Goal: Information Seeking & Learning: Learn about a topic

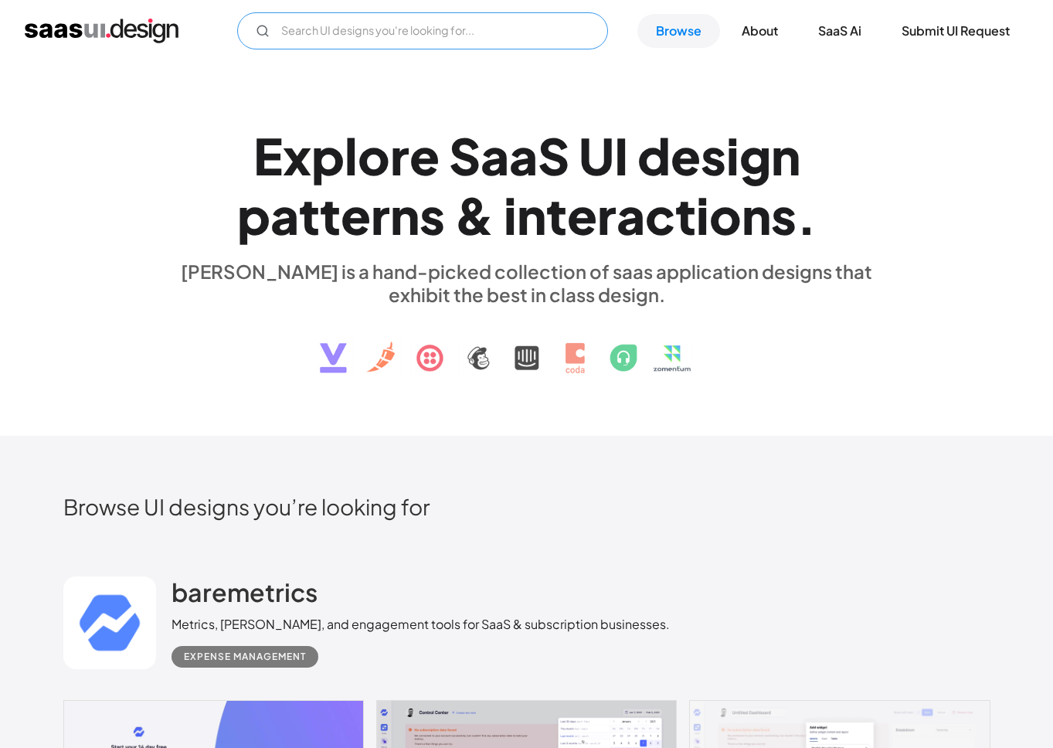
click at [314, 35] on input "Email Form" at bounding box center [422, 30] width 371 height 37
click at [261, 32] on icon "Email Form" at bounding box center [263, 31] width 14 height 14
click at [349, 36] on input "configuration" at bounding box center [422, 30] width 371 height 37
type input "configuration"
click at [648, 66] on div "E x p l o r e S a a S U I d e s i g n p a t t e r n s & i n t e r a c t i o n s…" at bounding box center [526, 249] width 1053 height 374
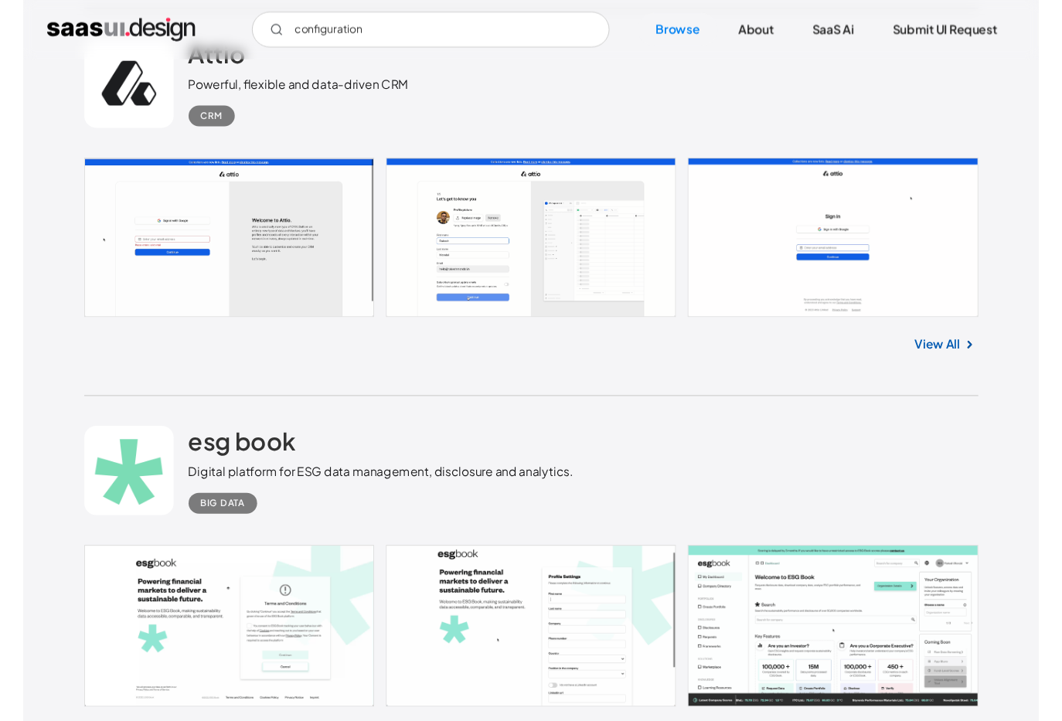
scroll to position [24580, 0]
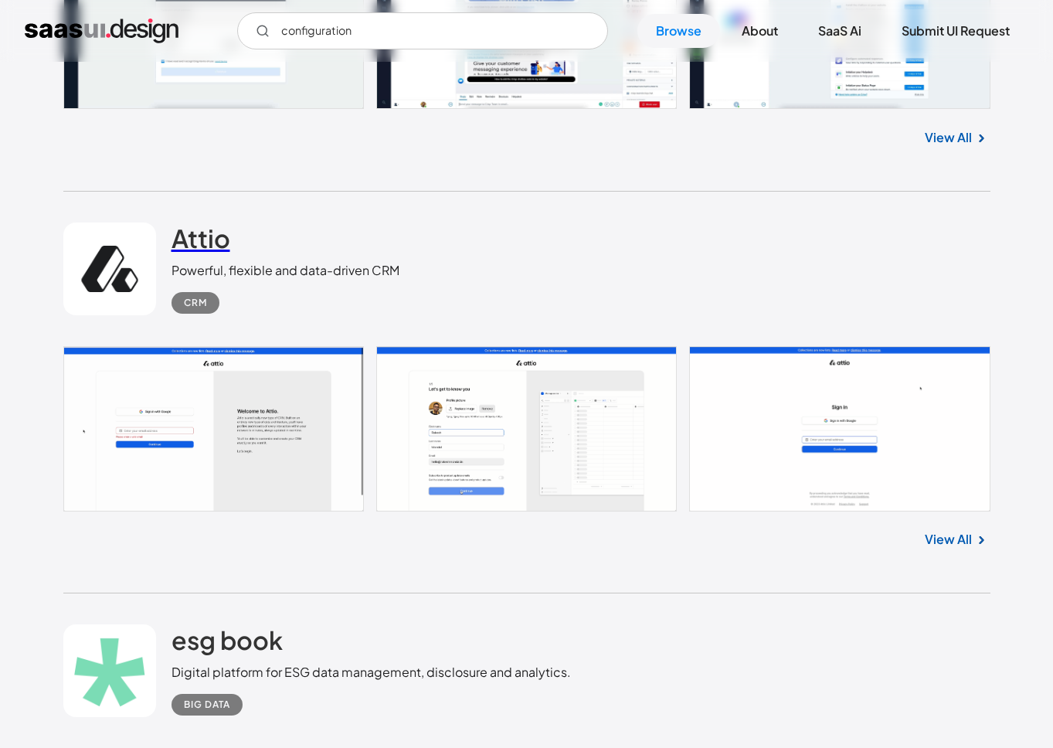
click at [188, 254] on h2 "Attio" at bounding box center [201, 238] width 59 height 31
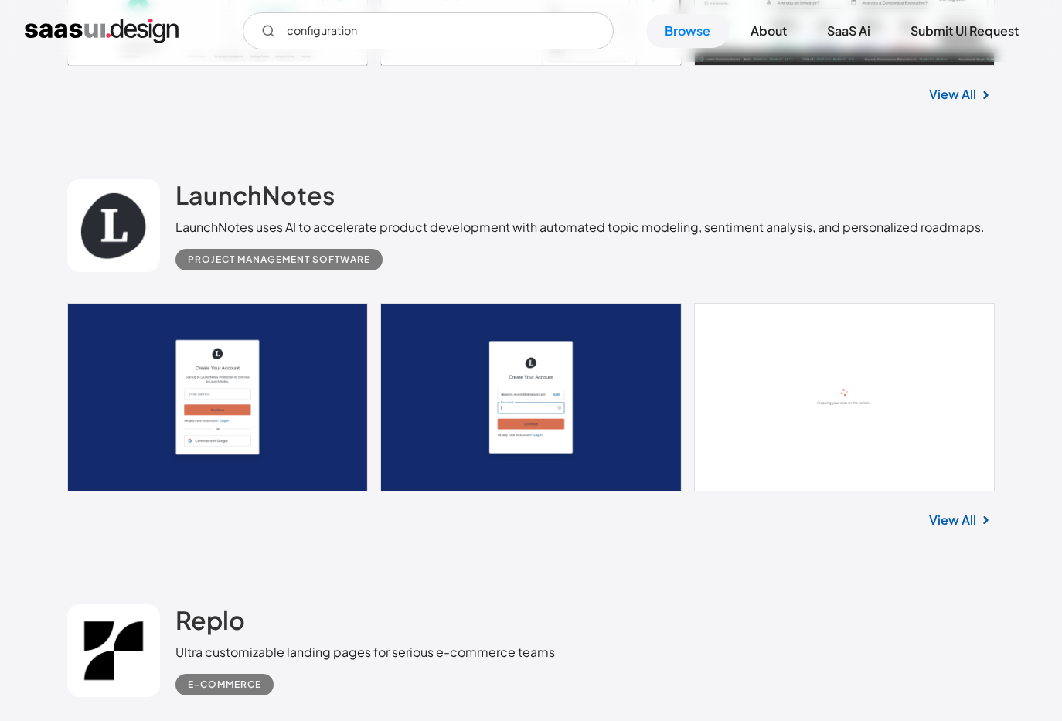
scroll to position [25545, 0]
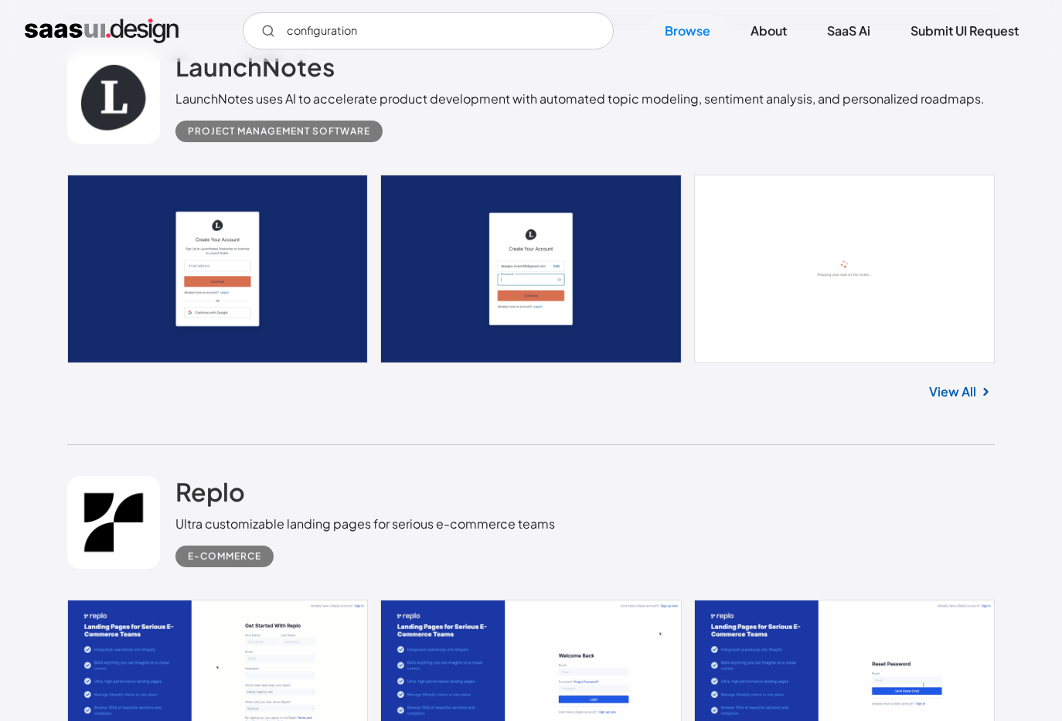
drag, startPoint x: 277, startPoint y: 116, endPoint x: 555, endPoint y: 117, distance: 278.2
click at [557, 108] on div "LaunchNotes uses AI to accelerate product development with automated topic mode…" at bounding box center [579, 99] width 809 height 19
click at [555, 108] on div "LaunchNotes uses AI to accelerate product development with automated topic mode…" at bounding box center [579, 99] width 809 height 19
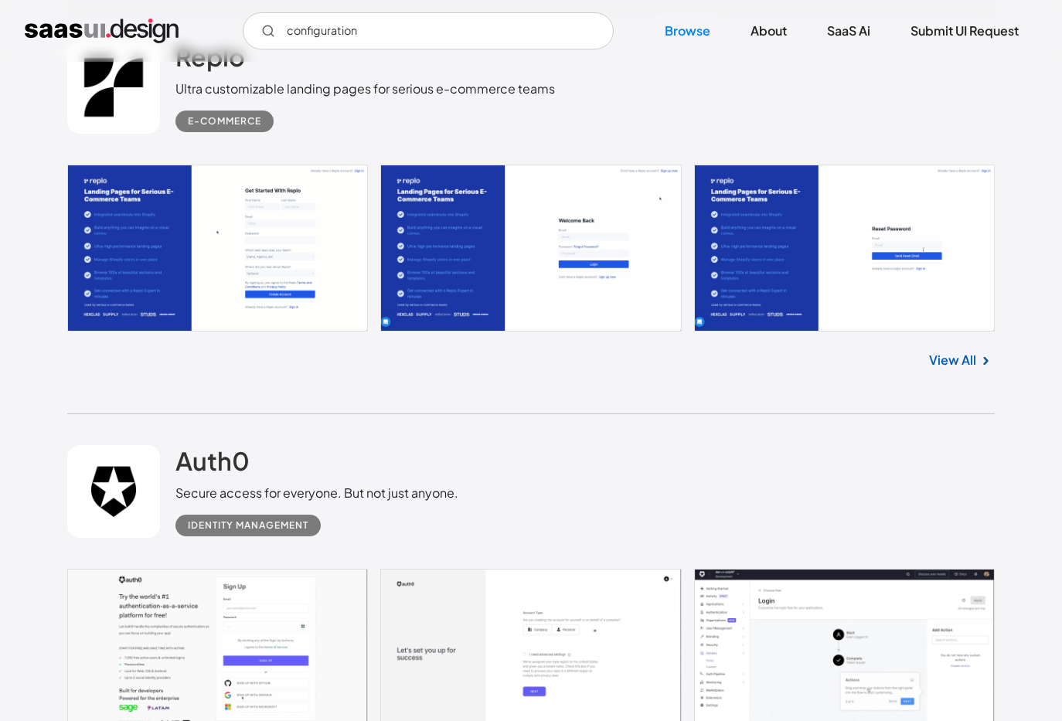
scroll to position [26014, 0]
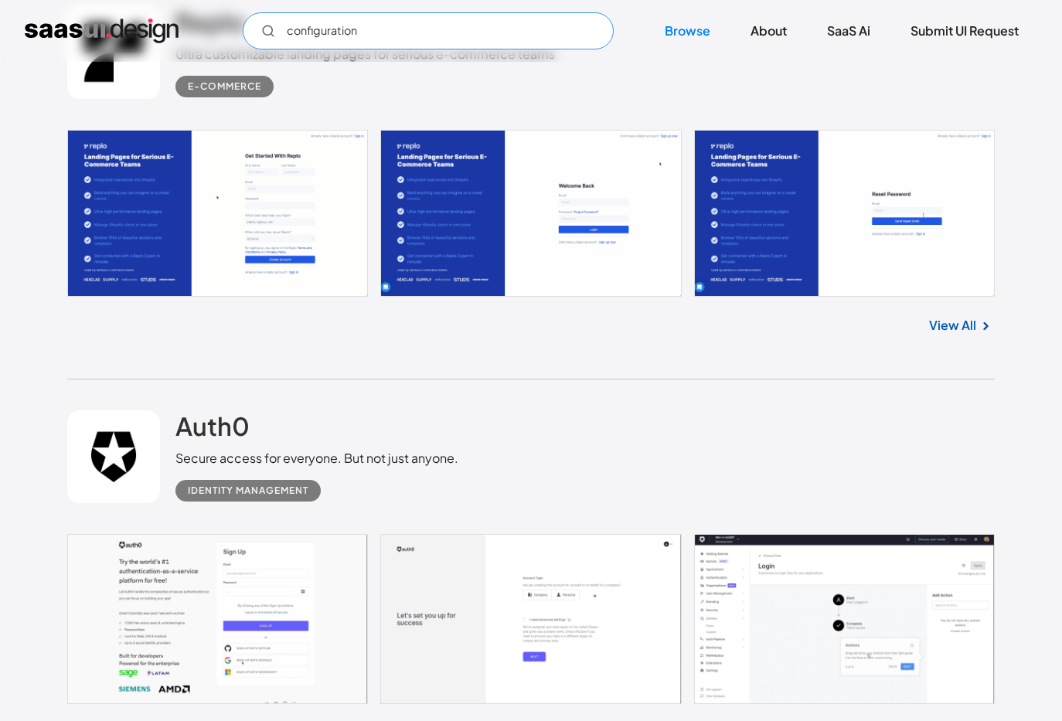
click at [331, 31] on input "configuration" at bounding box center [428, 30] width 371 height 37
drag, startPoint x: 376, startPoint y: 31, endPoint x: 248, endPoint y: 21, distance: 127.9
click at [248, 21] on input "configuration" at bounding box center [428, 30] width 371 height 37
type input "Note taking"
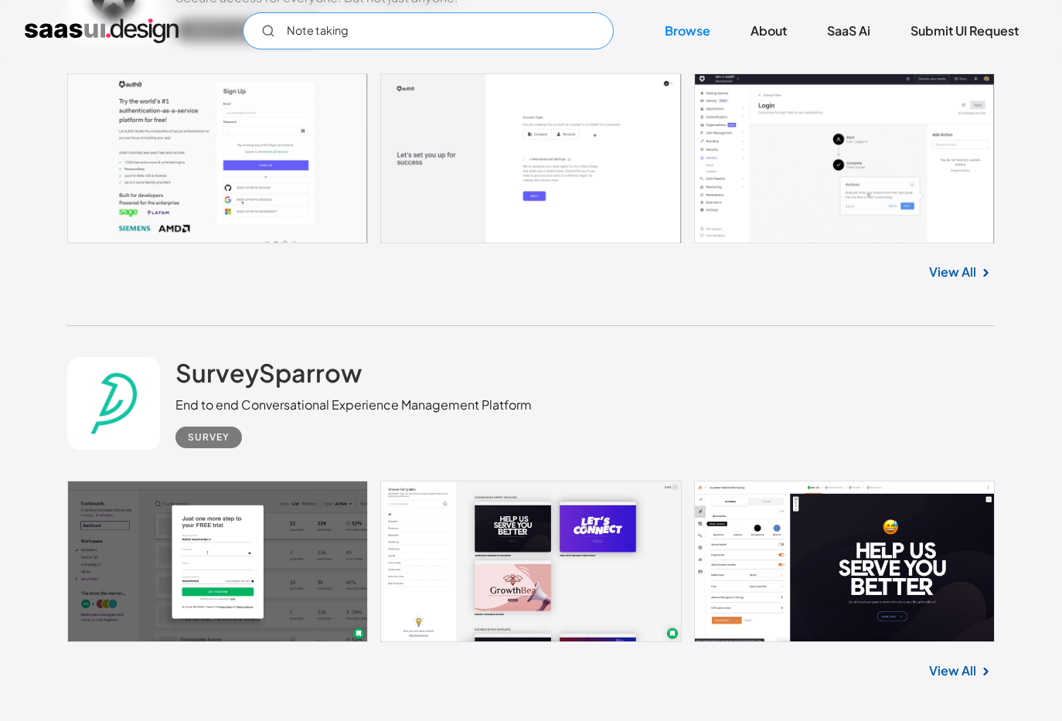
scroll to position [26352, 0]
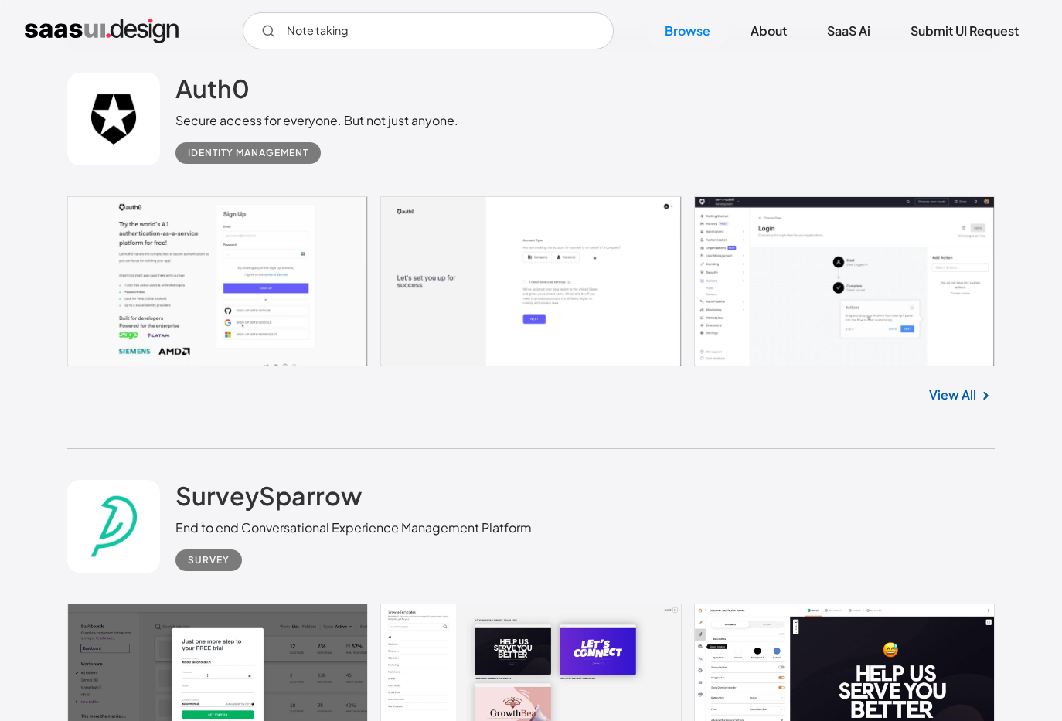
click at [104, 141] on link at bounding box center [113, 119] width 93 height 93
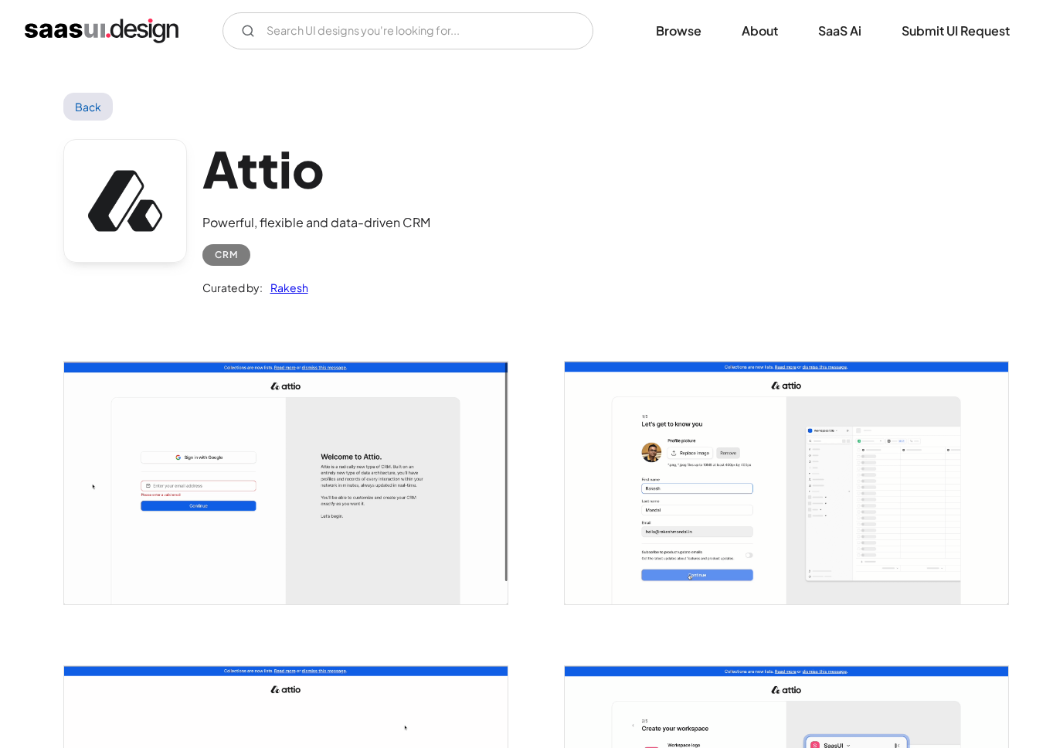
click at [135, 192] on link at bounding box center [125, 201] width 124 height 124
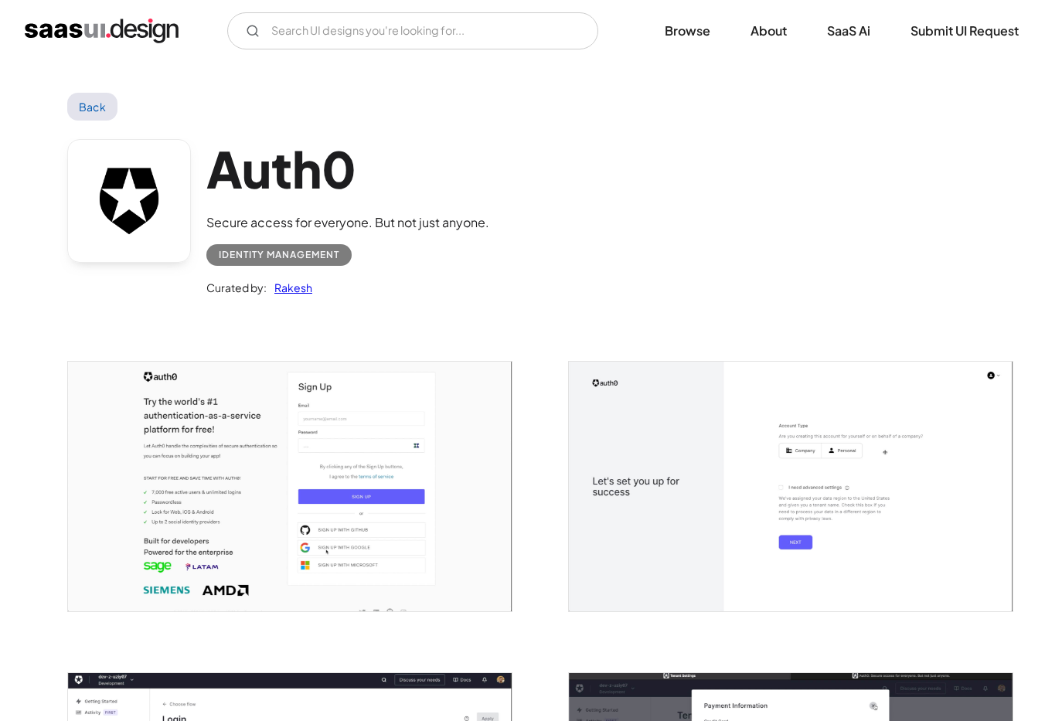
click at [143, 197] on link at bounding box center [129, 201] width 124 height 124
